Goal: Check status: Check status

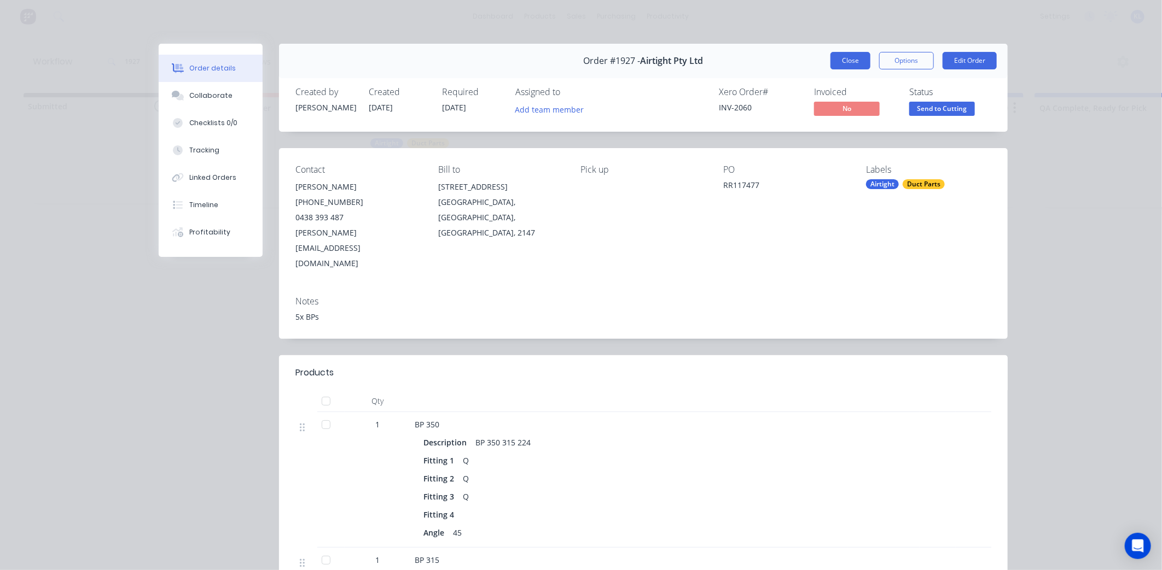
click at [854, 60] on button "Close" at bounding box center [850, 61] width 40 height 18
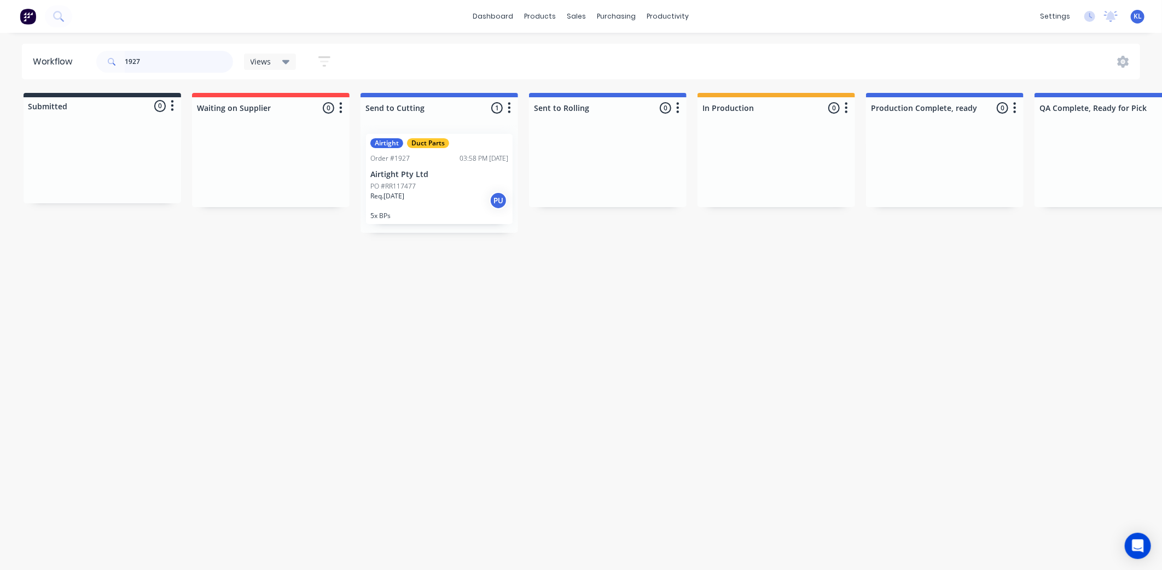
drag, startPoint x: 158, startPoint y: 57, endPoint x: 90, endPoint y: 56, distance: 67.8
click at [90, 56] on header "Workflow 1927 Views Save new view None (Default) edit All edit Production edit …" at bounding box center [581, 62] width 1118 height 36
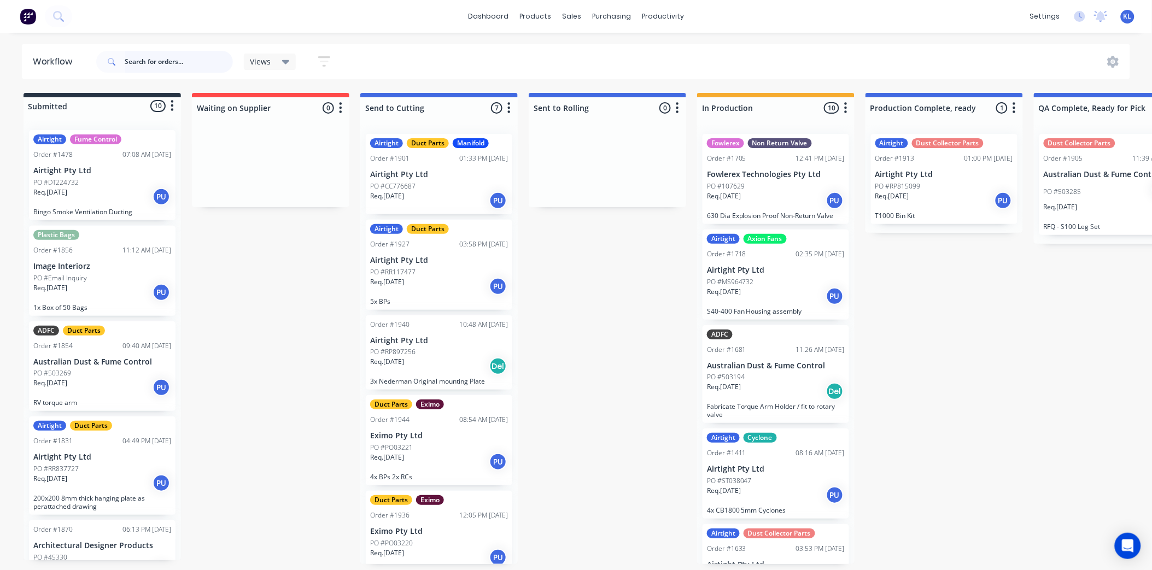
click at [159, 52] on input "text" at bounding box center [179, 62] width 108 height 22
type input "1901"
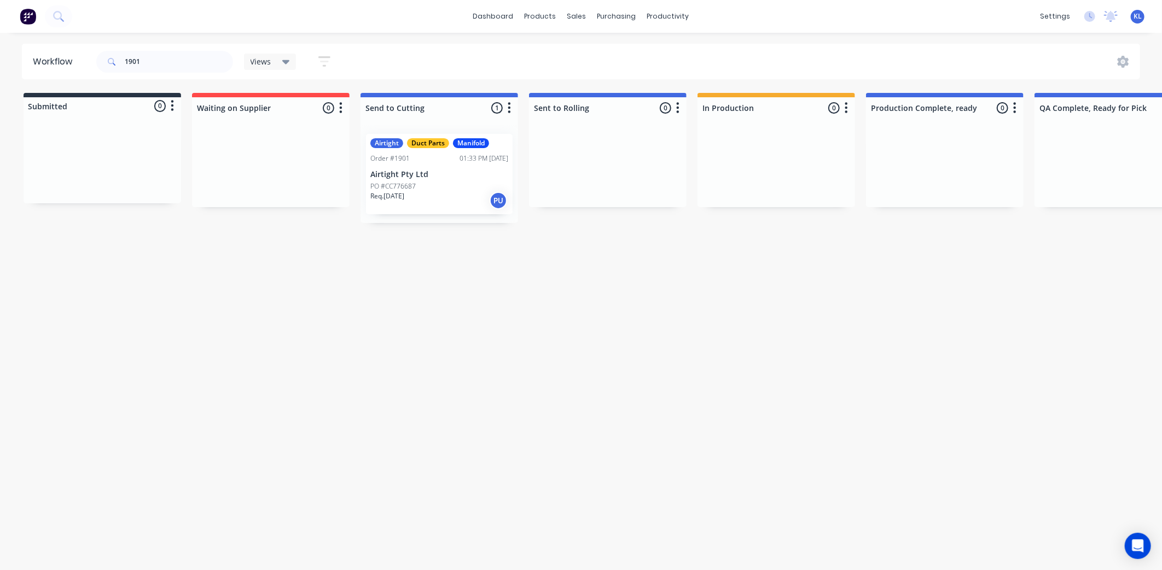
click at [411, 187] on p "PO #CC776687" at bounding box center [392, 187] width 45 height 10
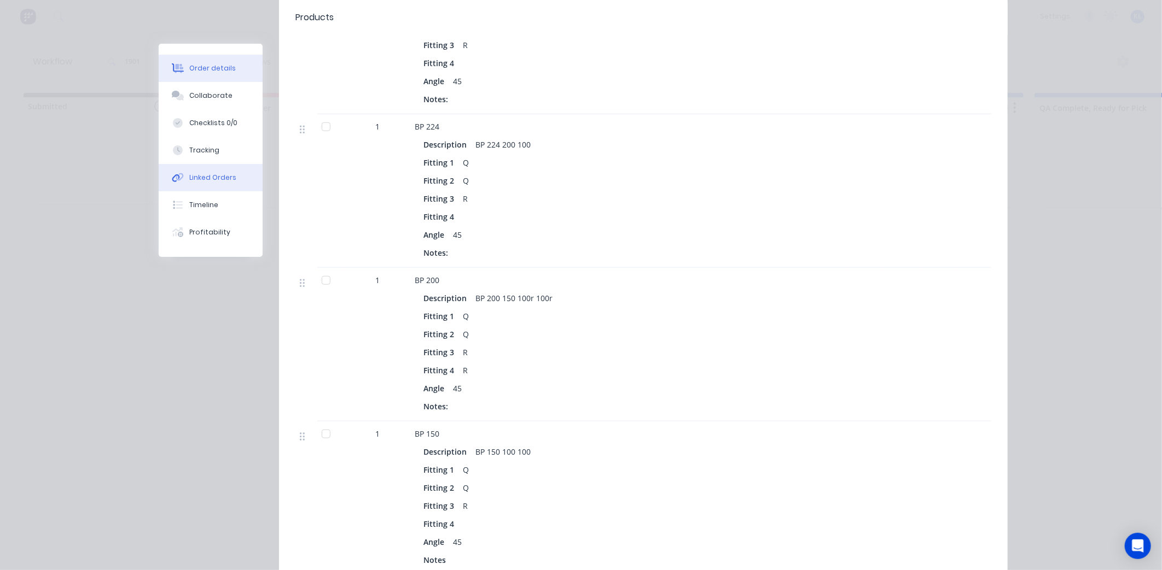
scroll to position [243, 0]
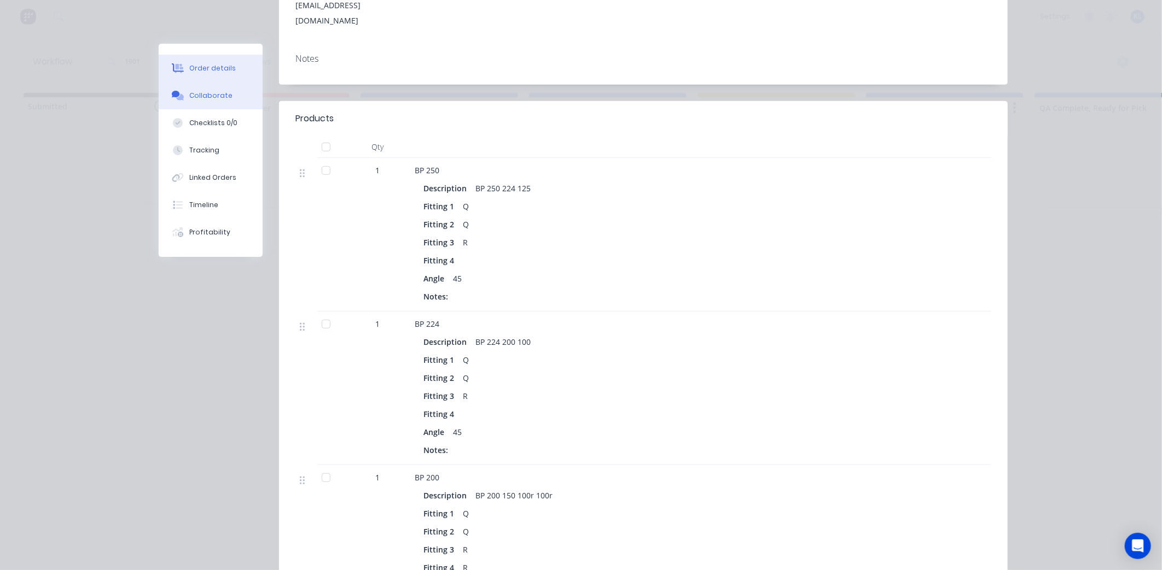
click at [214, 90] on button "Collaborate" at bounding box center [211, 95] width 104 height 27
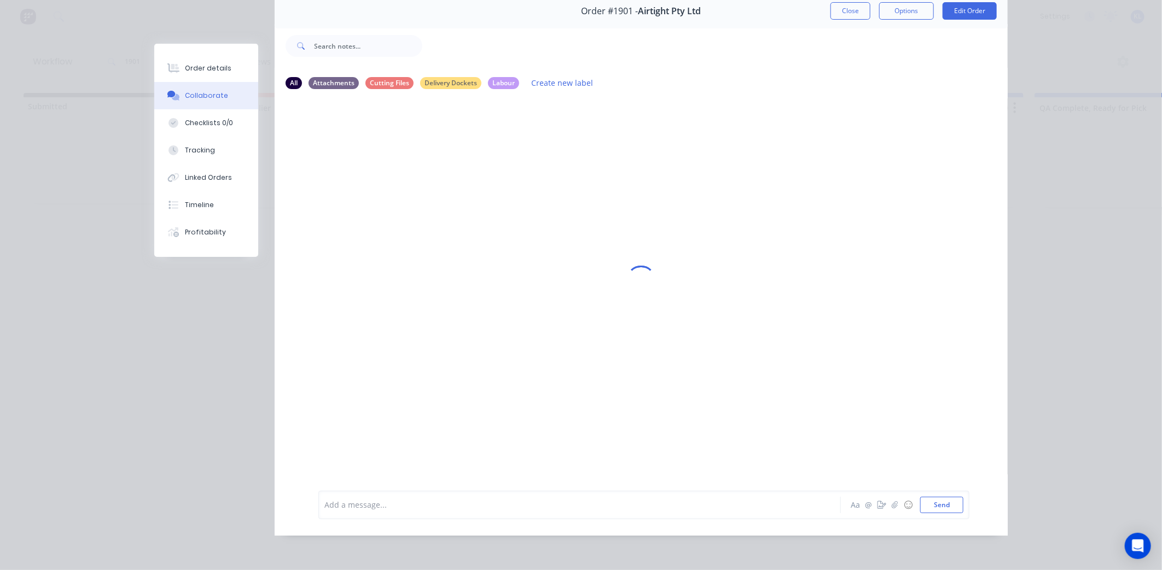
scroll to position [0, 0]
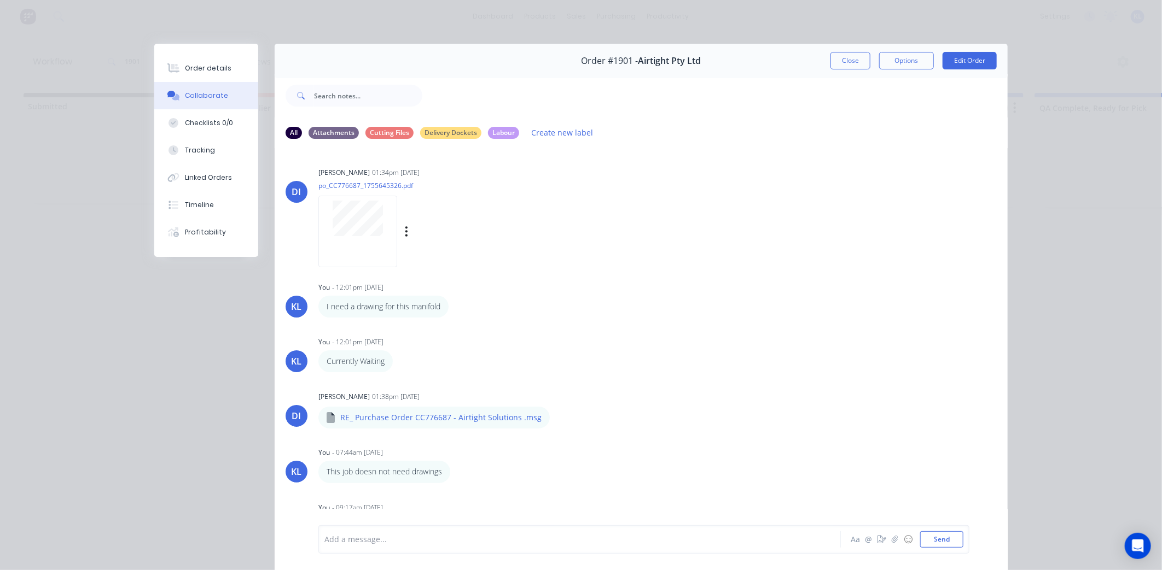
click at [329, 249] on div at bounding box center [357, 232] width 79 height 72
click at [196, 68] on div "Order details" at bounding box center [208, 68] width 46 height 10
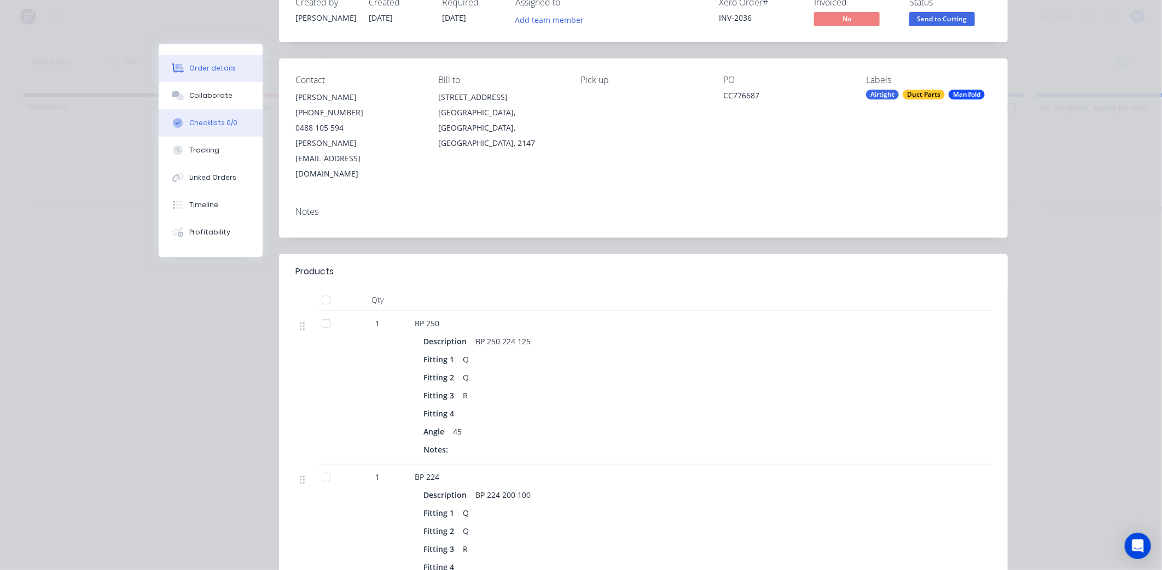
scroll to position [31, 0]
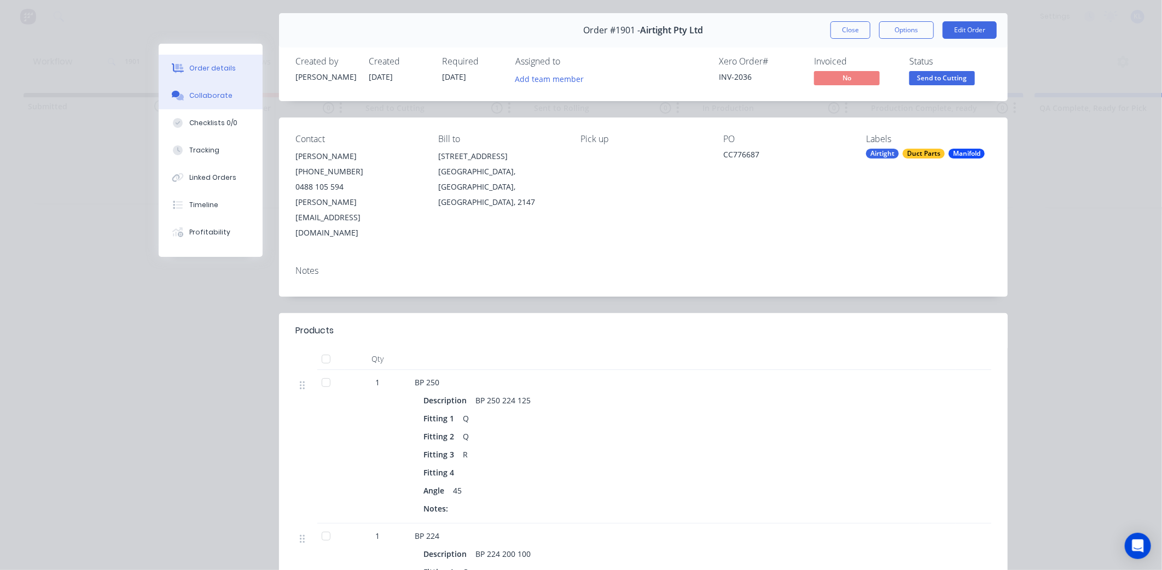
click at [203, 104] on button "Collaborate" at bounding box center [211, 95] width 104 height 27
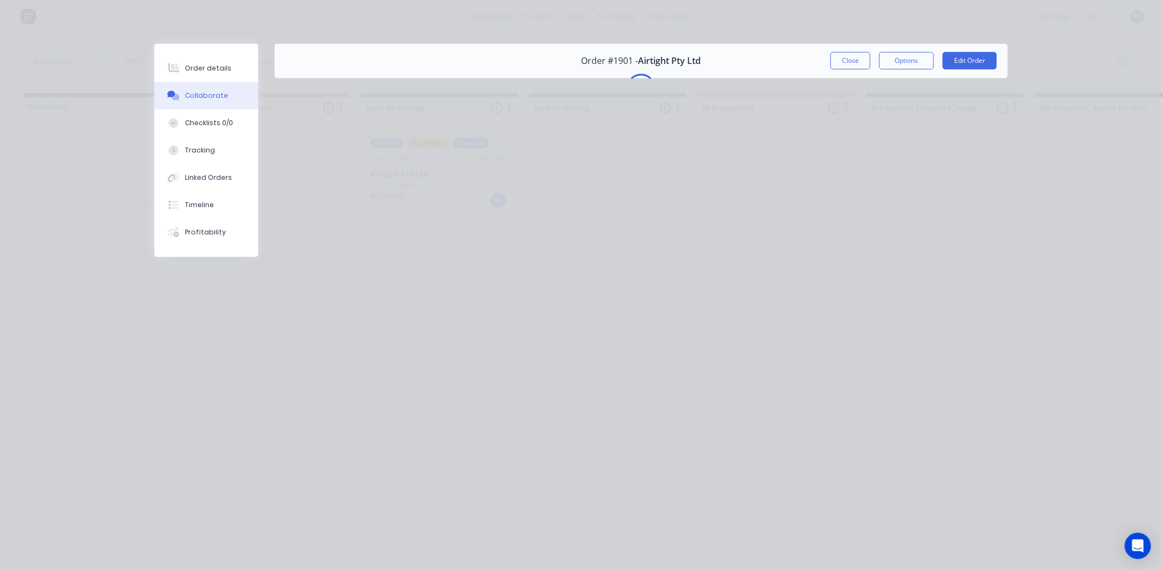
scroll to position [0, 0]
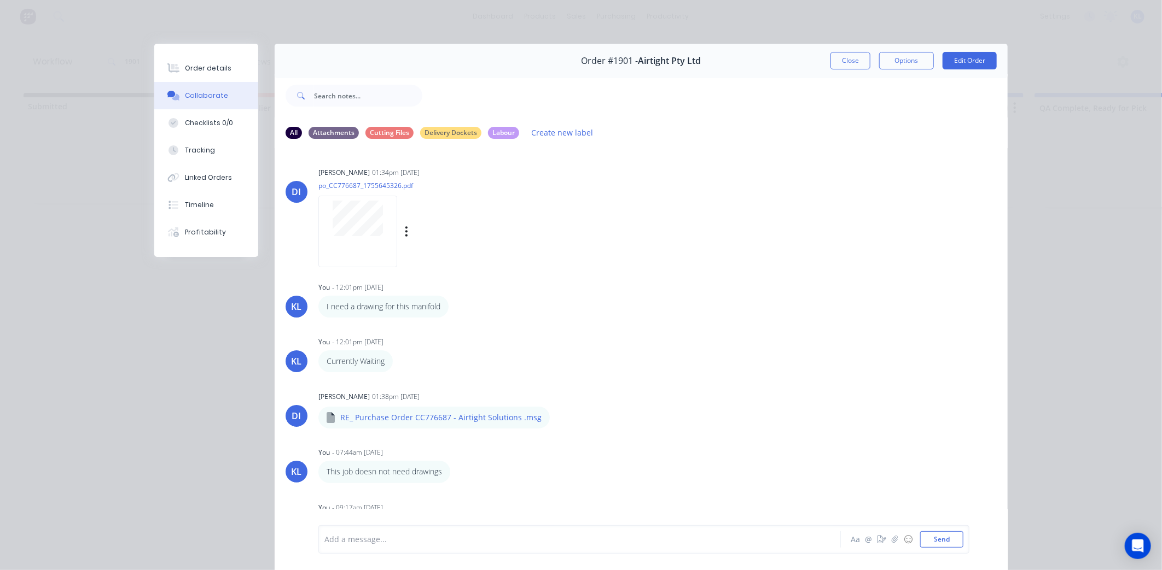
click at [366, 252] on div at bounding box center [357, 232] width 79 height 72
click at [214, 67] on div "Order details" at bounding box center [208, 68] width 46 height 10
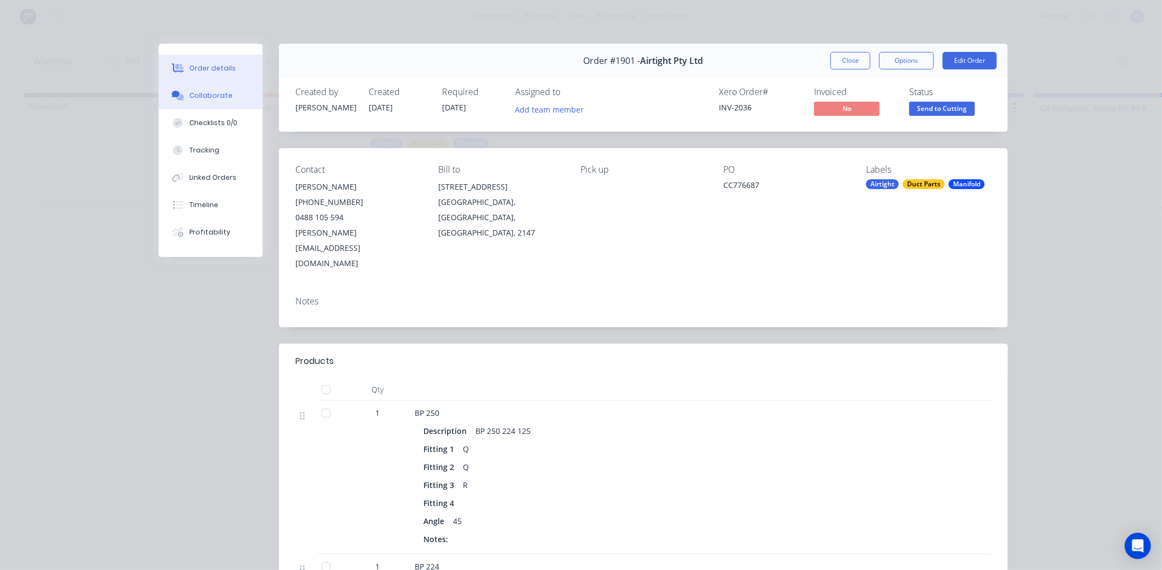
click at [198, 97] on div "Collaborate" at bounding box center [210, 96] width 43 height 10
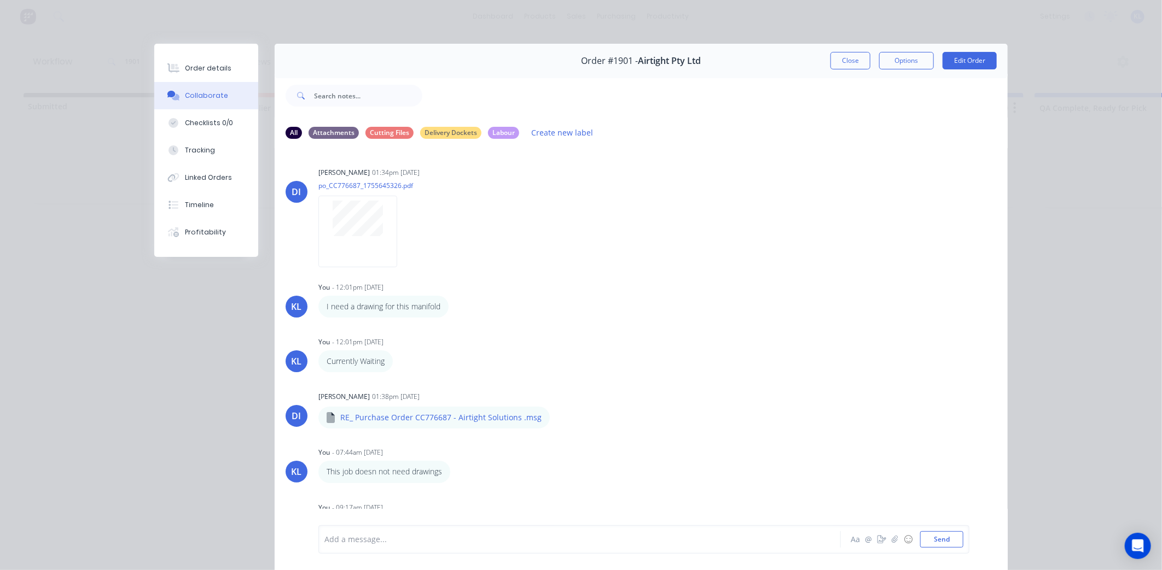
click at [205, 60] on button "Order details" at bounding box center [206, 68] width 104 height 27
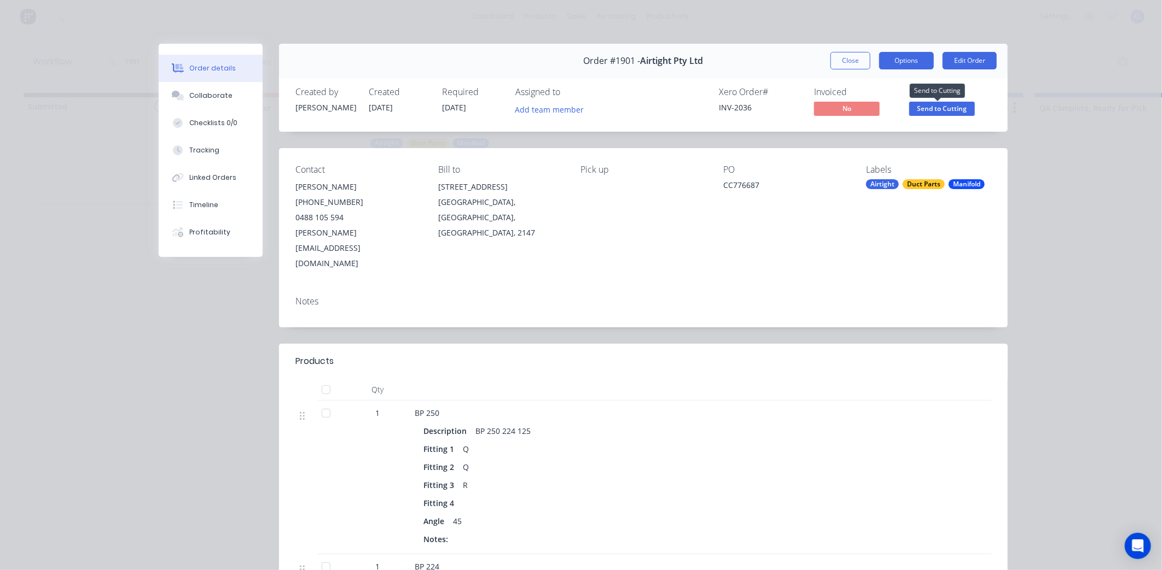
click at [905, 64] on button "Options" at bounding box center [906, 61] width 55 height 18
click at [871, 134] on div "Delivery Docket" at bounding box center [876, 133] width 95 height 16
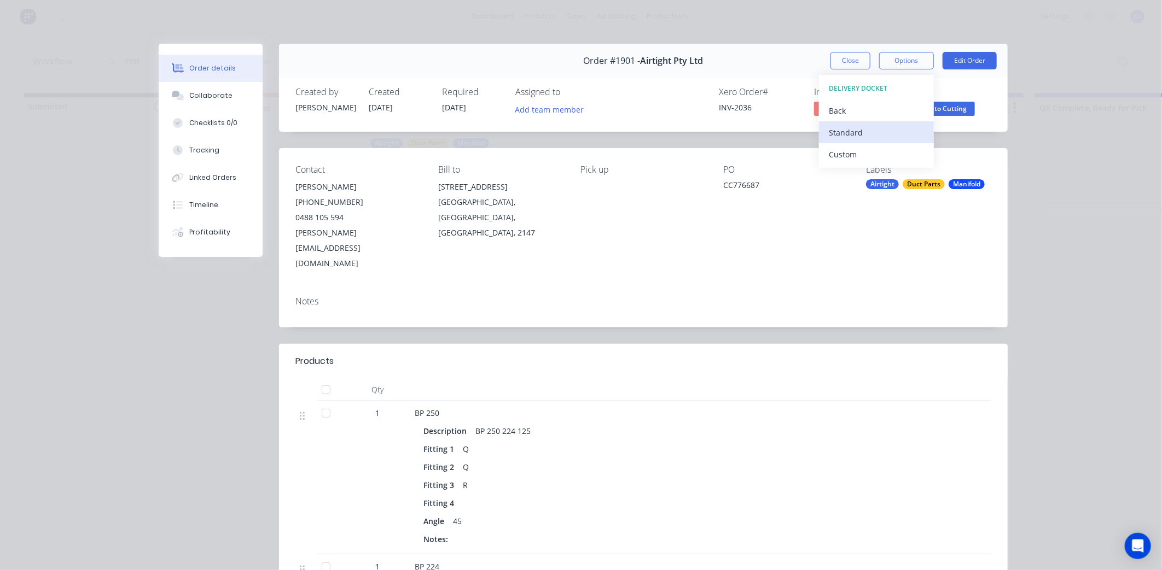
click at [863, 132] on div "Standard" at bounding box center [876, 133] width 95 height 16
drag, startPoint x: 844, startPoint y: 61, endPoint x: 784, endPoint y: 65, distance: 60.3
click at [784, 65] on div "Order #1901 - Airtight Pty Ltd Close Options Edit Order" at bounding box center [643, 61] width 729 height 34
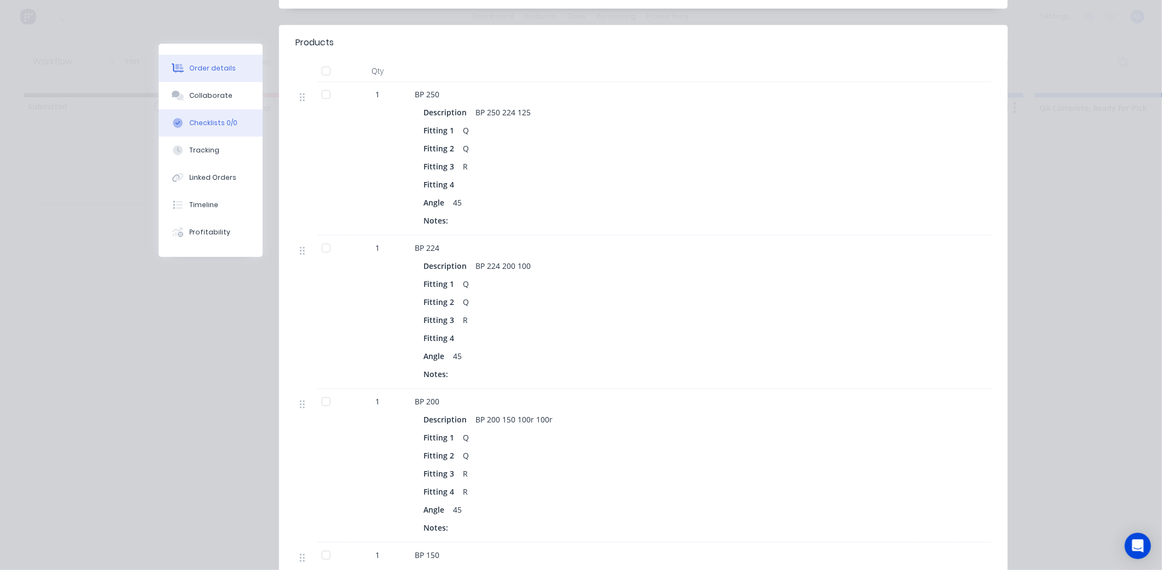
scroll to position [182, 0]
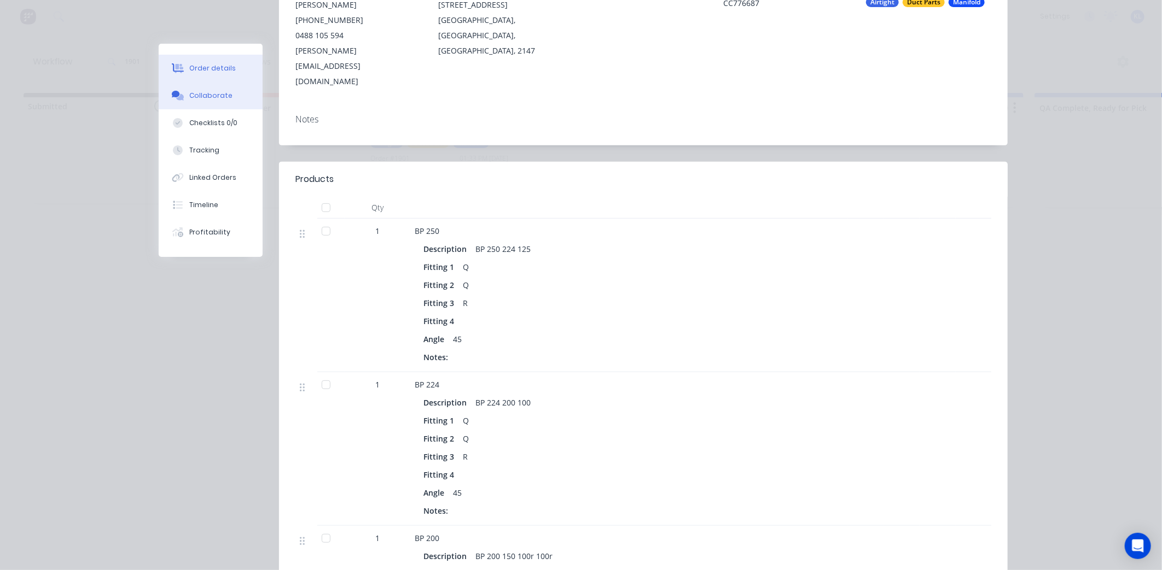
drag, startPoint x: 197, startPoint y: 96, endPoint x: 211, endPoint y: 104, distance: 16.4
click at [197, 96] on div "Collaborate" at bounding box center [210, 96] width 43 height 10
